Goal: Task Accomplishment & Management: Complete application form

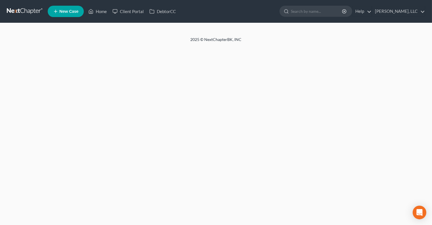
select select "10"
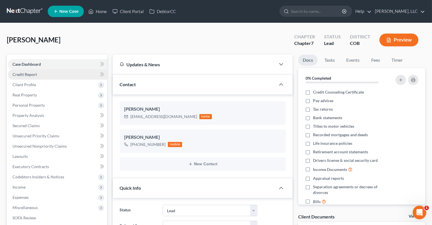
click at [59, 75] on link "Credit Report" at bounding box center [57, 74] width 99 height 10
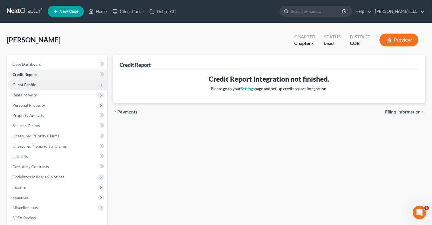
click at [59, 82] on span "Client Profile" at bounding box center [57, 85] width 99 height 10
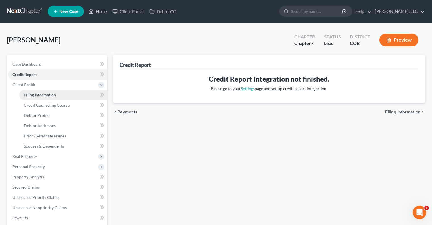
click at [67, 94] on link "Filing Information" at bounding box center [63, 95] width 88 height 10
select select "1"
select select "0"
select select "5"
